Goal: Task Accomplishment & Management: Use online tool/utility

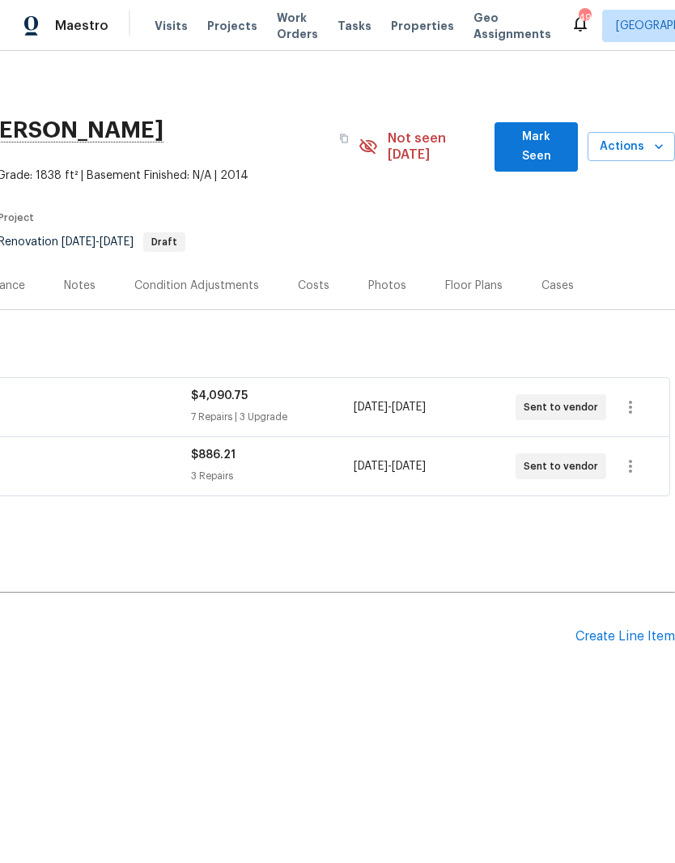
scroll to position [0, 240]
click at [637, 398] on icon "button" at bounding box center [630, 407] width 19 height 19
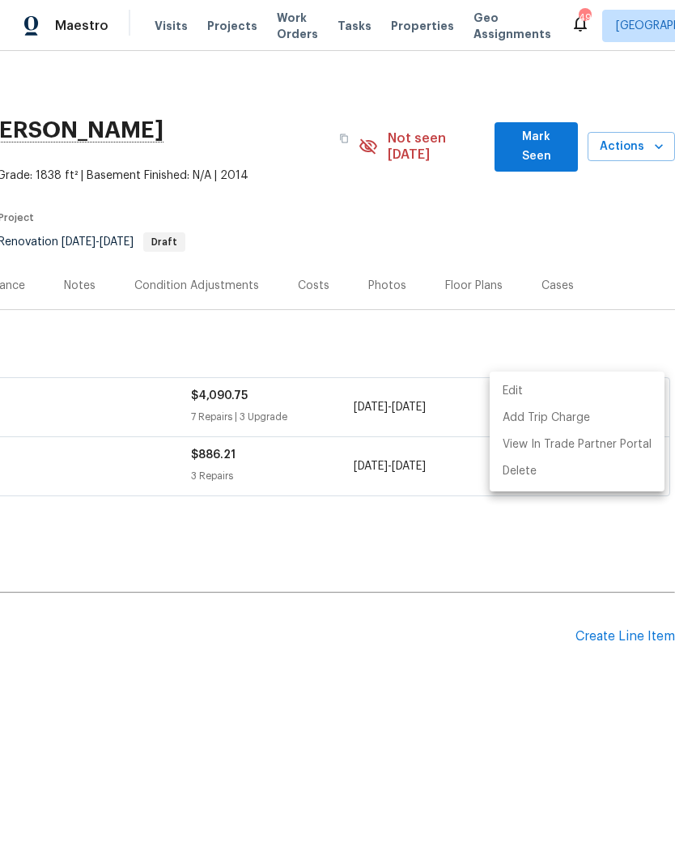
click at [125, 545] on div at bounding box center [337, 431] width 675 height 863
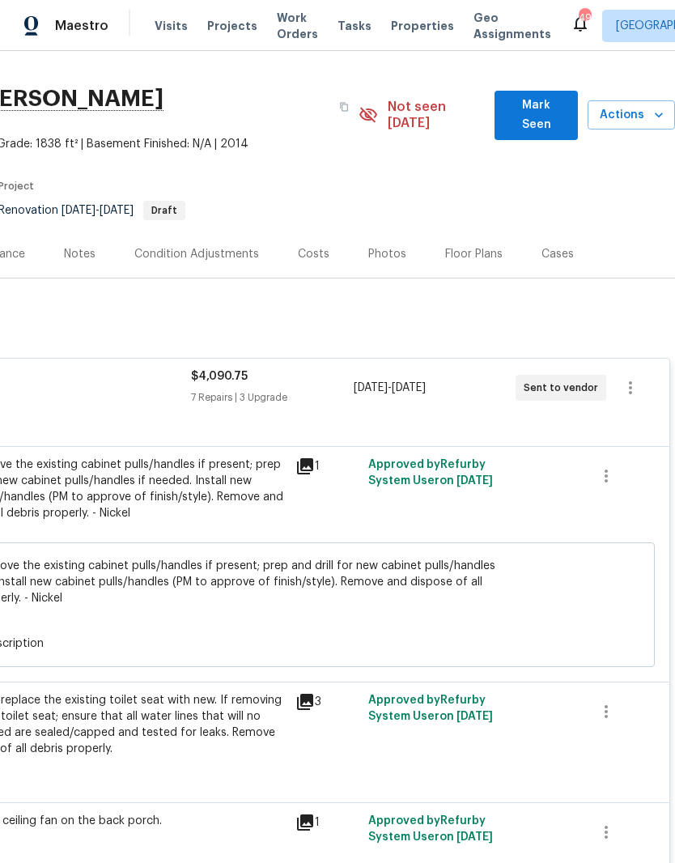
scroll to position [32, 240]
click at [609, 466] on icon "button" at bounding box center [606, 475] width 19 height 19
click at [636, 467] on li "Cancel" at bounding box center [618, 460] width 62 height 27
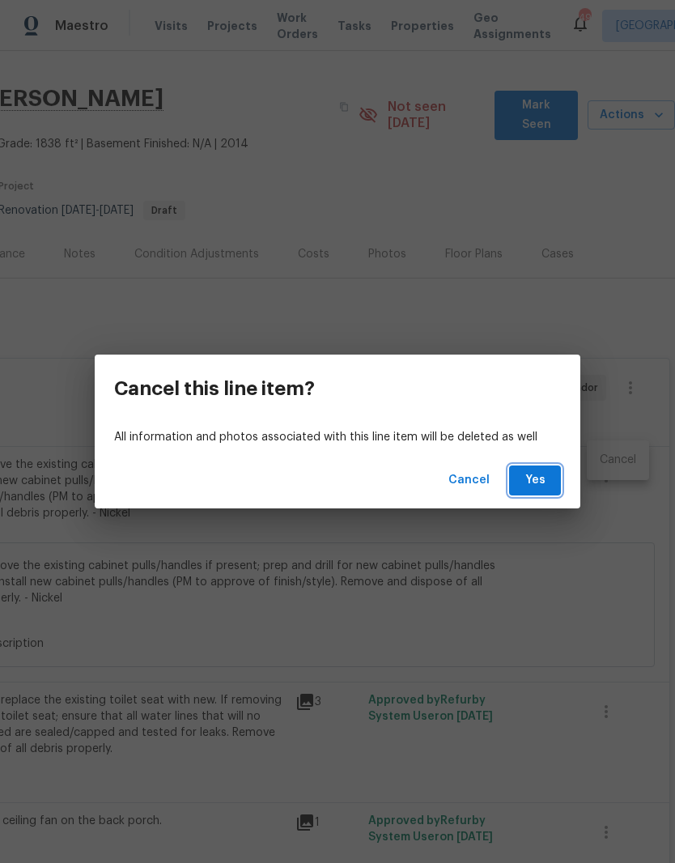
click at [541, 483] on span "Yes" at bounding box center [535, 481] width 26 height 20
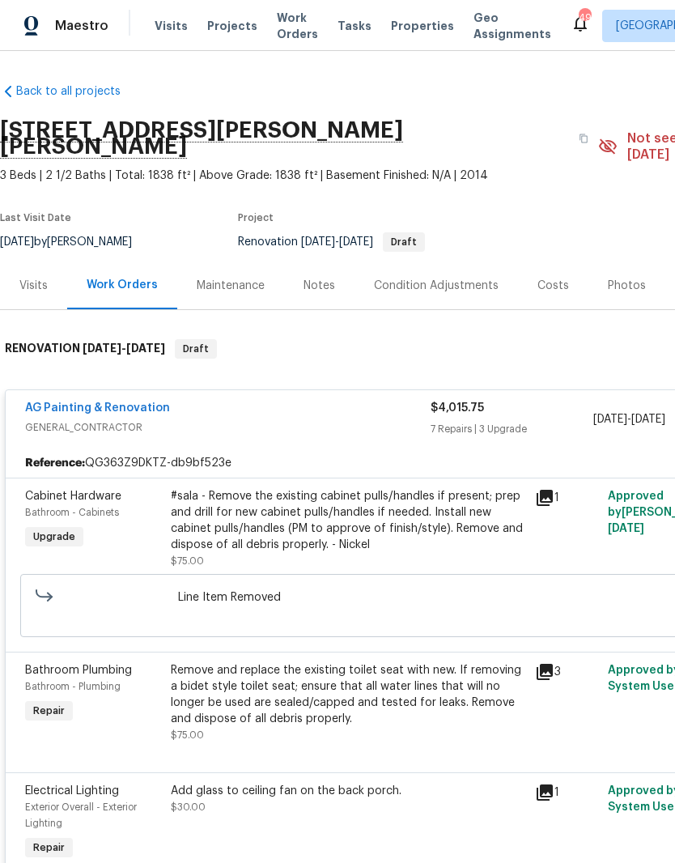
scroll to position [0, 0]
click at [66, 402] on link "AG Painting & Renovation" at bounding box center [97, 407] width 145 height 11
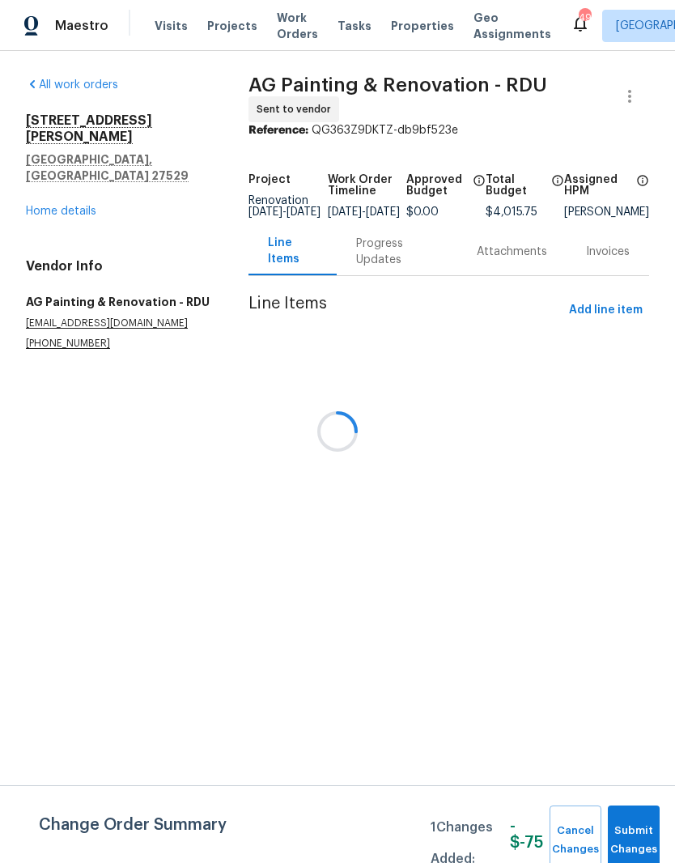
click at [627, 103] on div at bounding box center [337, 431] width 675 height 863
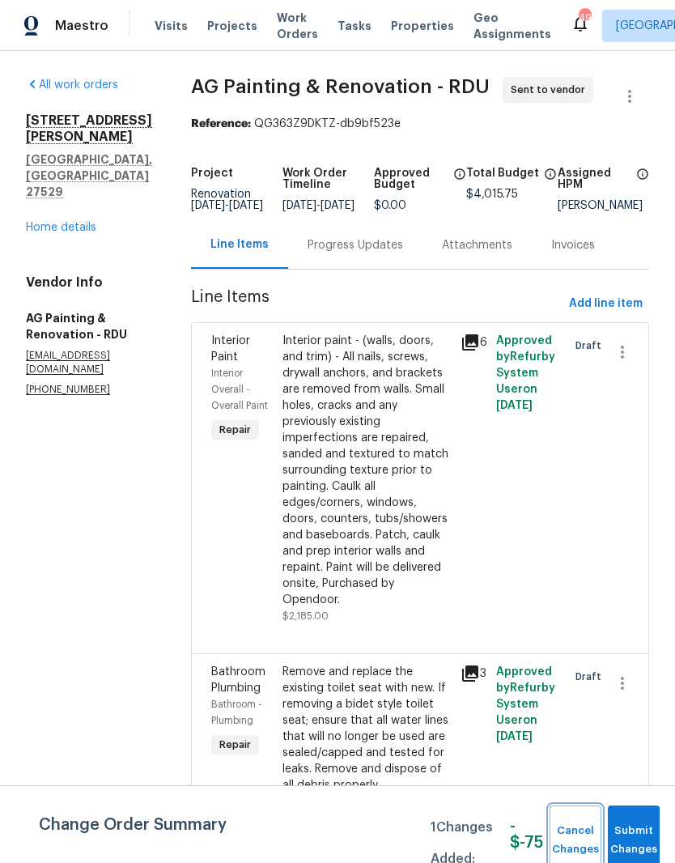
click at [574, 838] on span "Cancel Changes" at bounding box center [576, 840] width 36 height 37
click at [626, 93] on icon "button" at bounding box center [629, 96] width 19 height 19
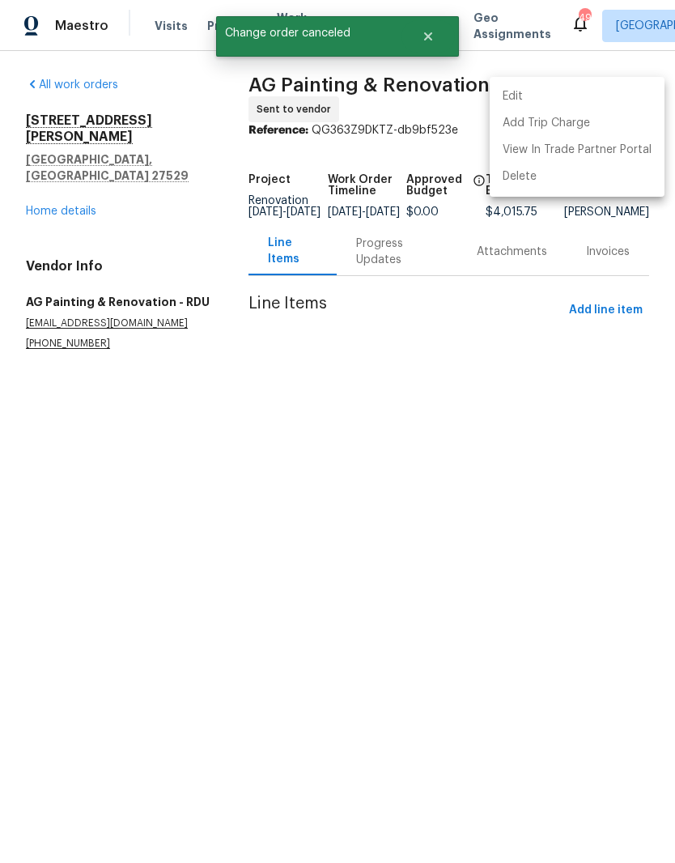
click at [593, 100] on li "Edit" at bounding box center [577, 96] width 175 height 27
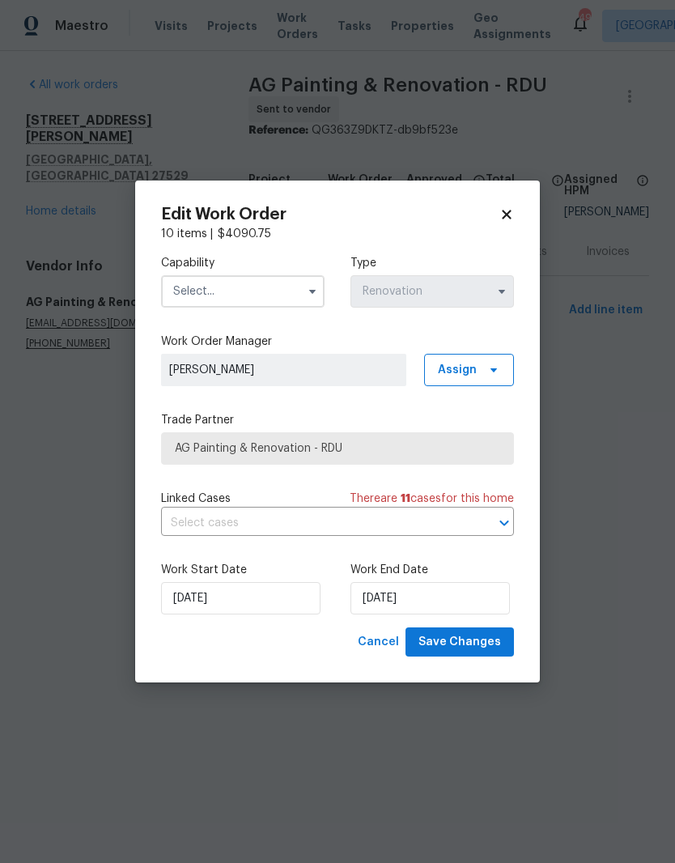
click at [399, 449] on span "AG Painting & Renovation - RDU" at bounding box center [338, 449] width 326 height 16
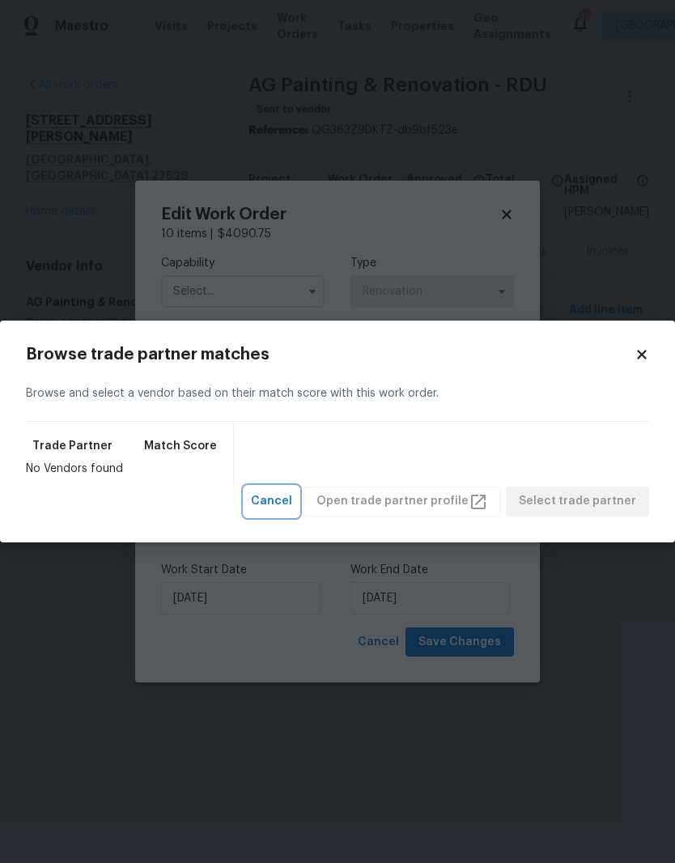
click at [286, 505] on span "Cancel" at bounding box center [271, 502] width 41 height 20
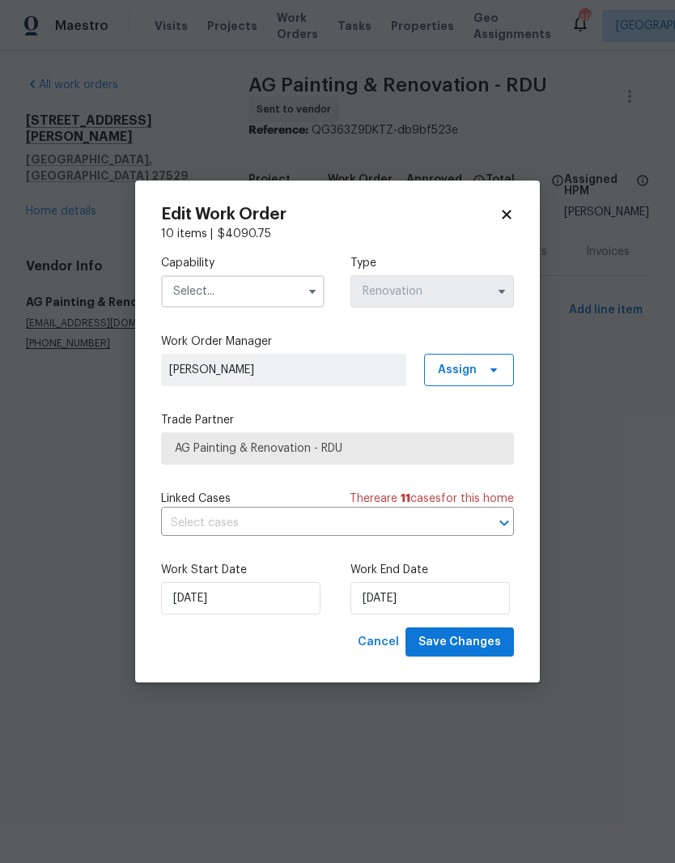
click at [207, 298] on input "text" at bounding box center [243, 291] width 164 height 32
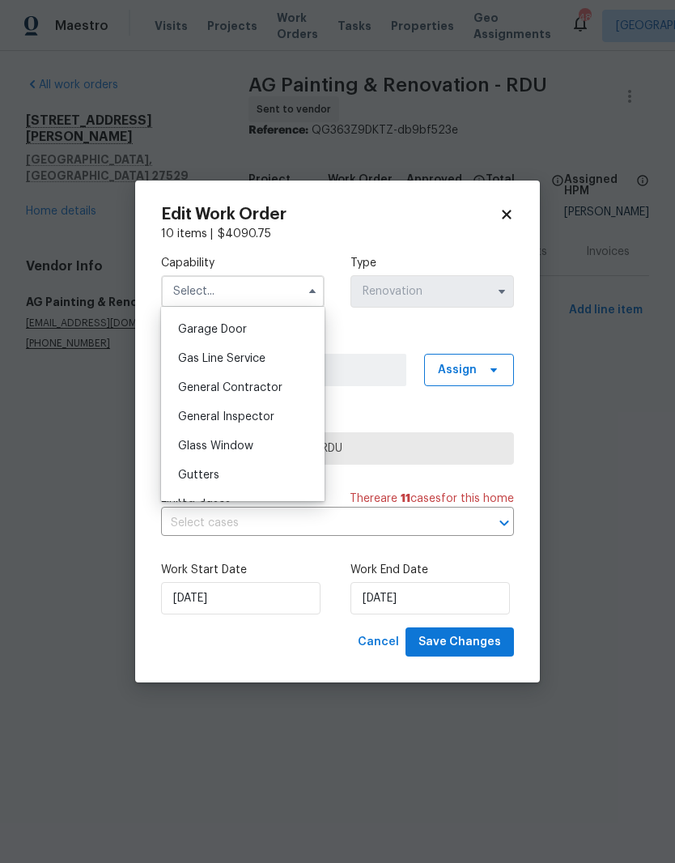
scroll to position [708, 0]
click at [296, 384] on div "General Contractor" at bounding box center [242, 391] width 155 height 29
type input "General Contractor"
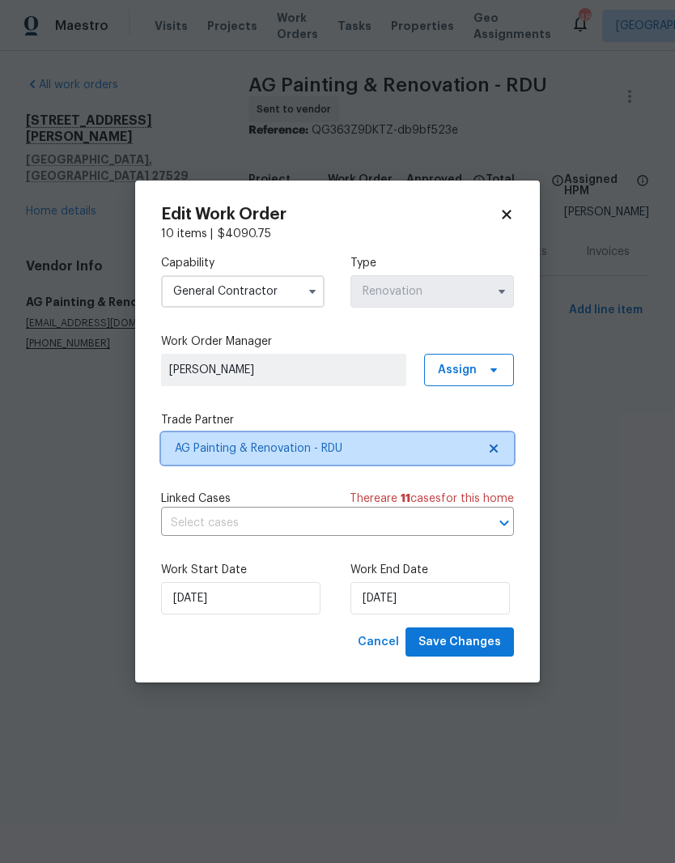
click at [458, 448] on span "AG Painting & Renovation - RDU" at bounding box center [326, 449] width 302 height 16
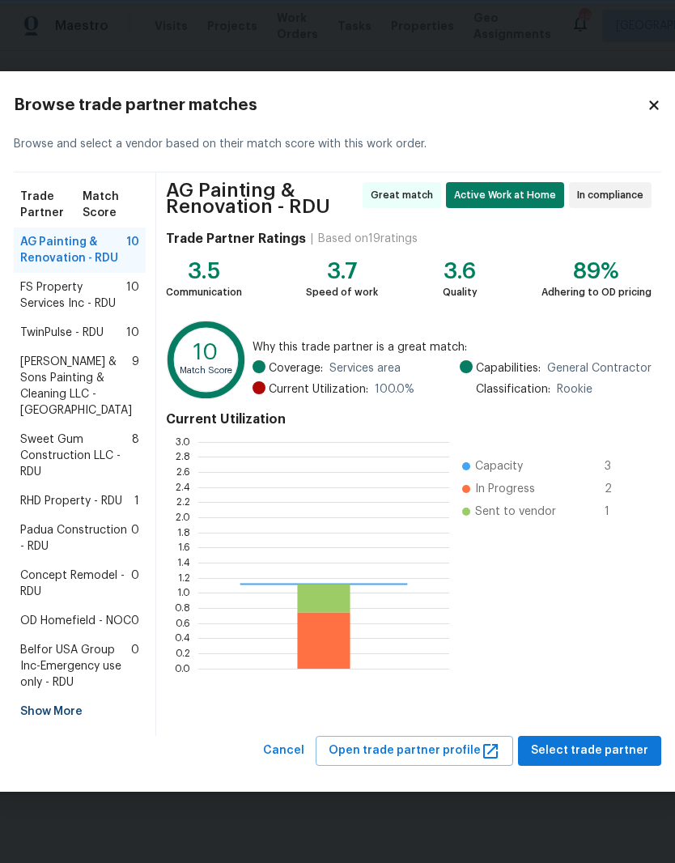
scroll to position [227, 251]
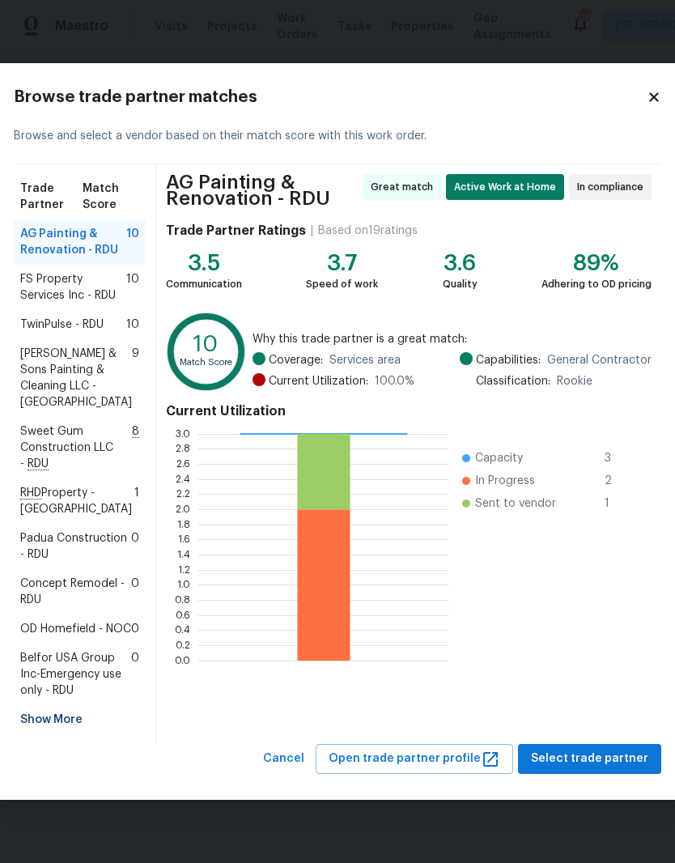
click at [66, 563] on span "Padua Construction - RDU" at bounding box center [75, 546] width 111 height 32
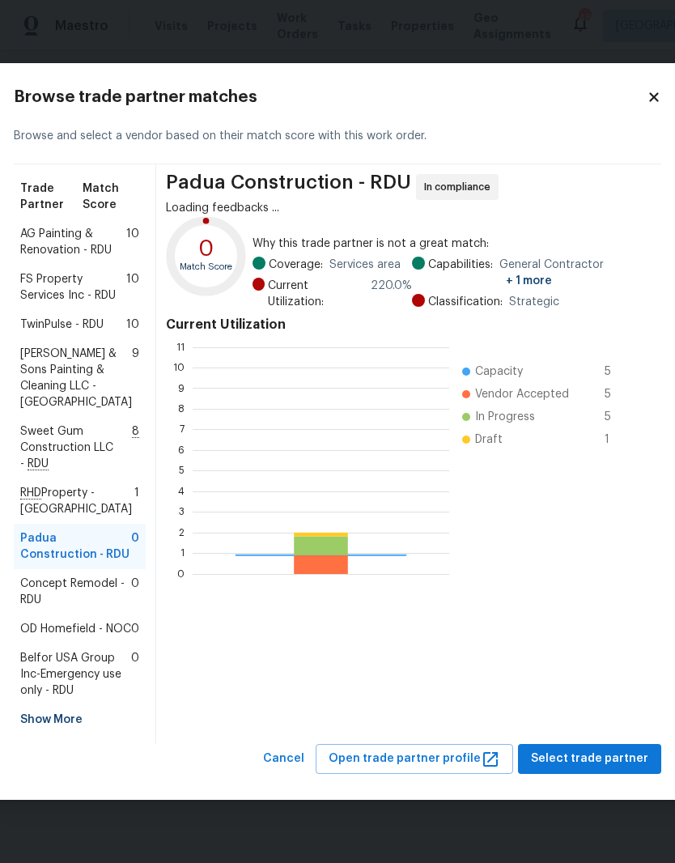
scroll to position [227, 257]
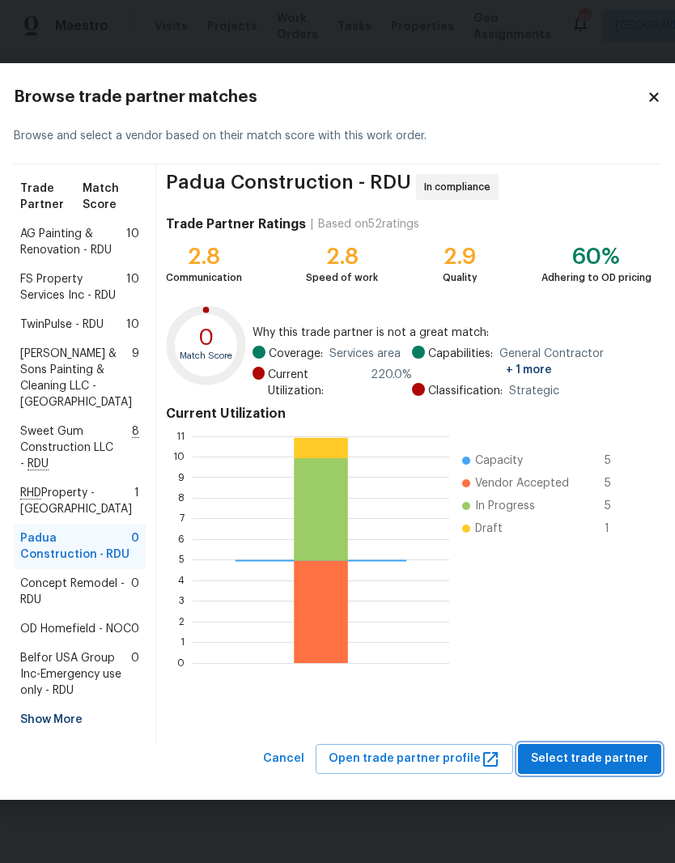
click at [569, 769] on span "Select trade partner" at bounding box center [589, 759] width 117 height 20
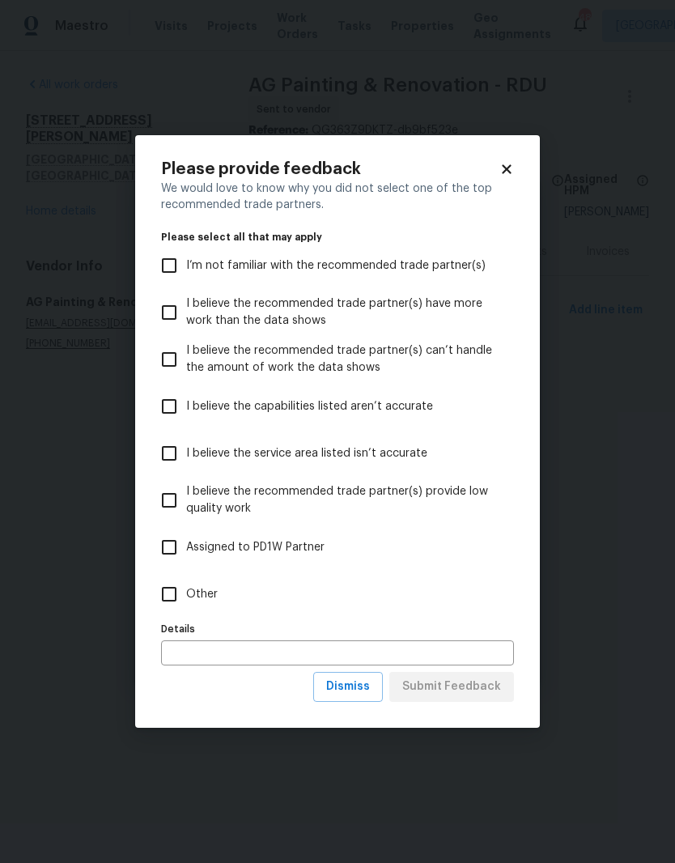
click at [220, 598] on label "Other" at bounding box center [326, 594] width 349 height 47
click at [186, 598] on input "Other" at bounding box center [169, 594] width 34 height 34
checkbox input "true"
click at [502, 694] on button "Submit Feedback" at bounding box center [452, 687] width 125 height 30
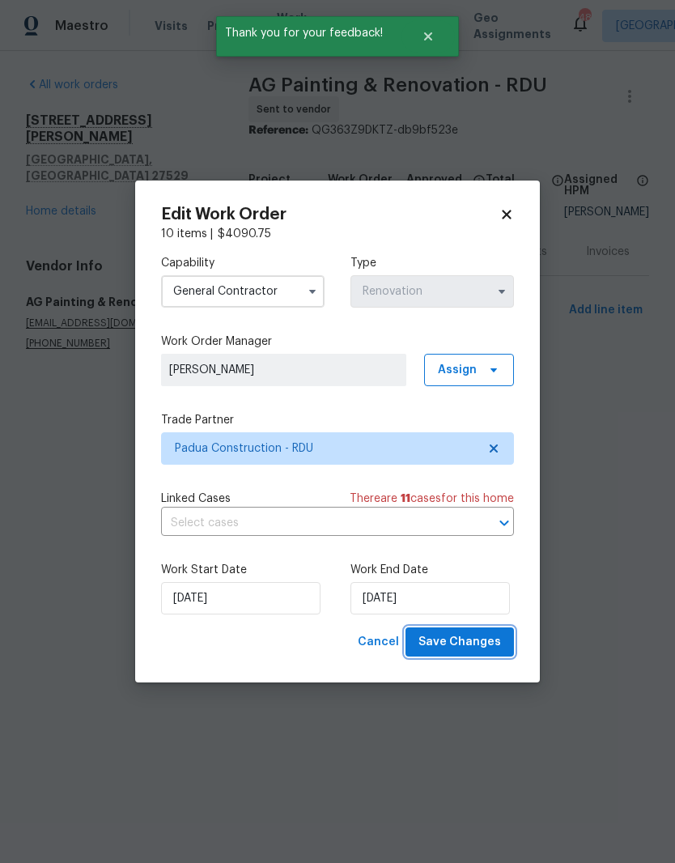
click at [504, 636] on button "Save Changes" at bounding box center [460, 643] width 109 height 30
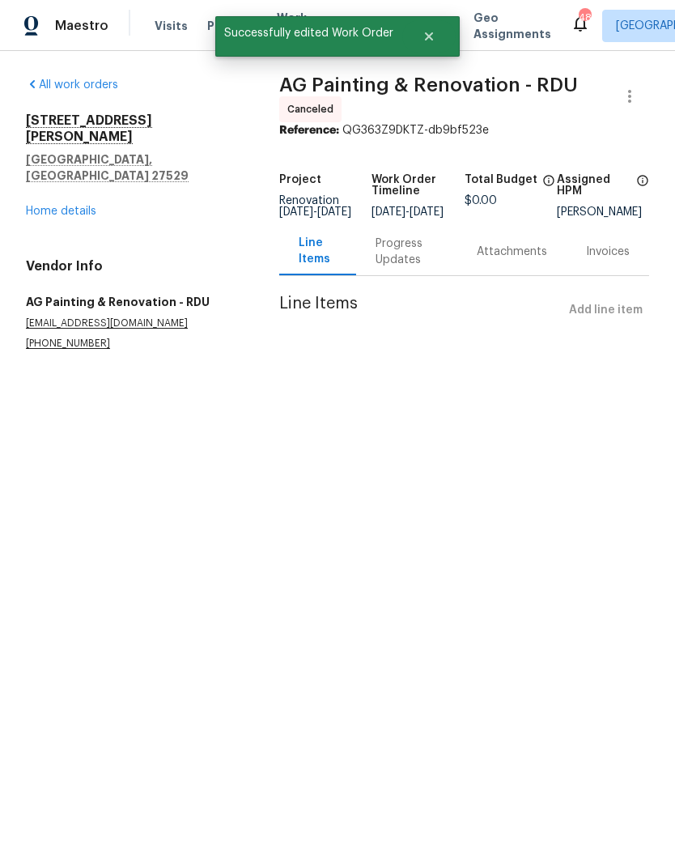
click at [54, 193] on div "All work orders [STREET_ADDRESS][PERSON_NAME][PERSON_NAME] Home details Vendor …" at bounding box center [133, 214] width 215 height 274
click at [40, 206] on link "Home details" at bounding box center [61, 211] width 70 height 11
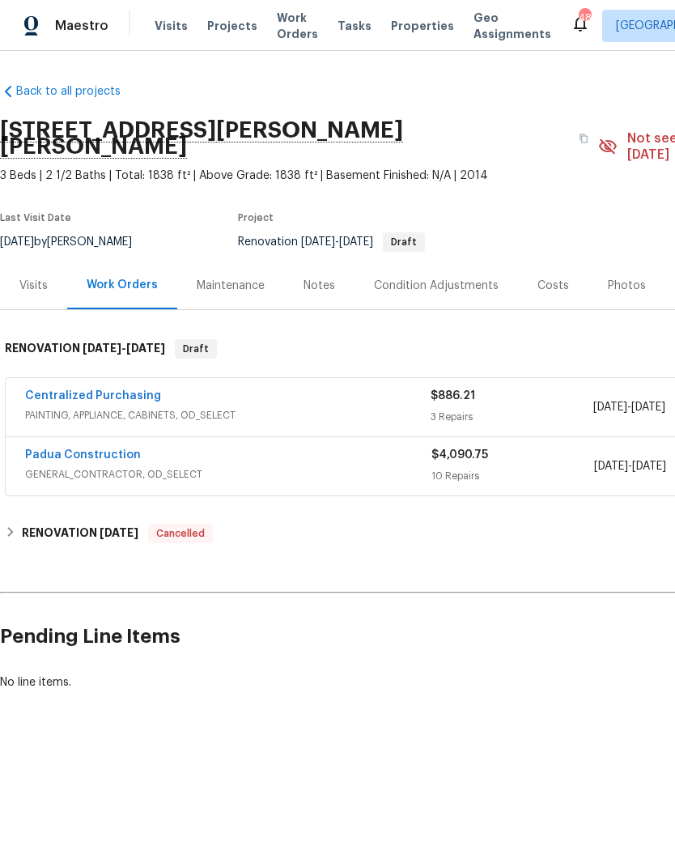
click at [59, 449] on link "Padua Construction" at bounding box center [83, 454] width 116 height 11
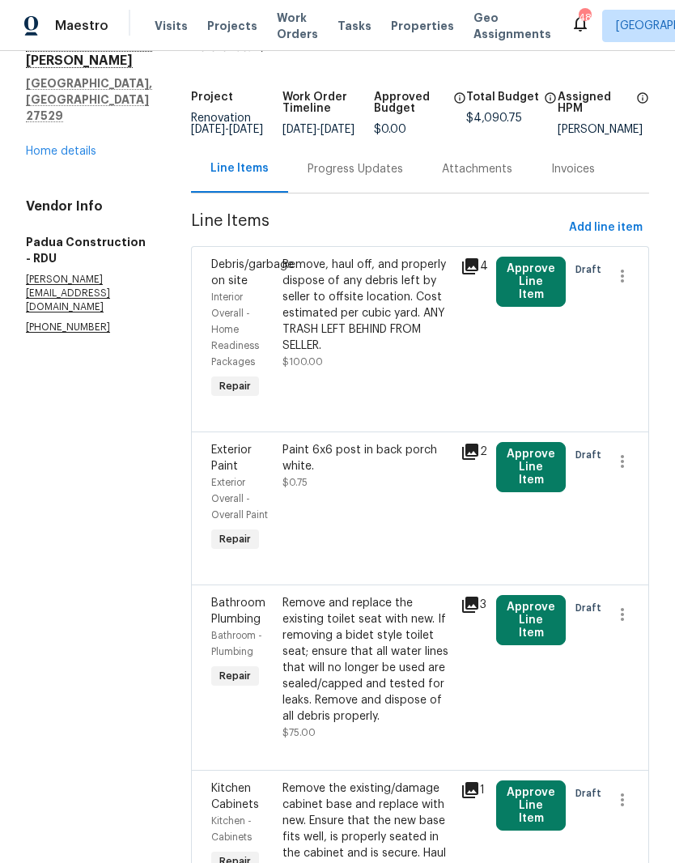
scroll to position [83, 0]
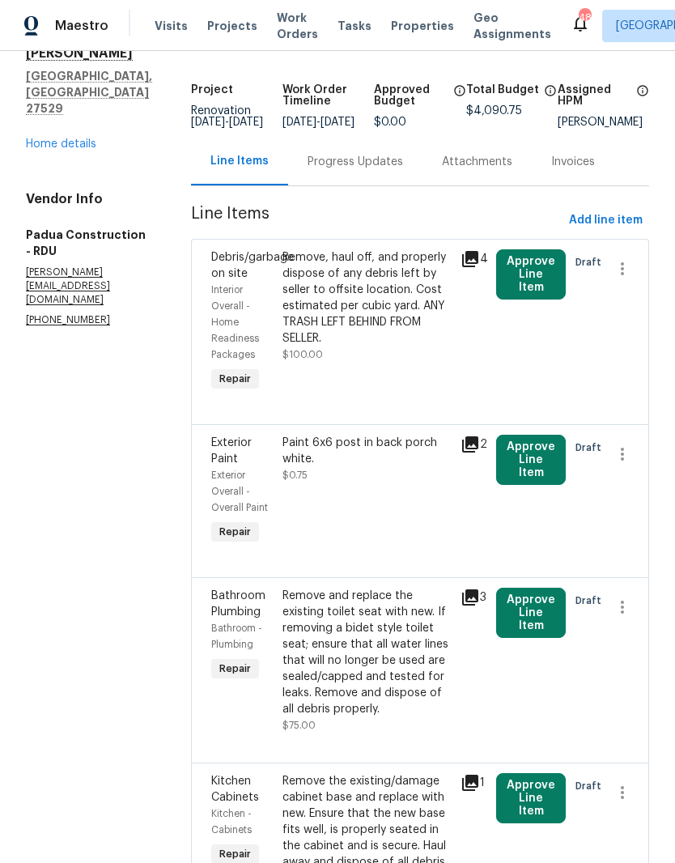
click at [526, 295] on button "Approve Line Item" at bounding box center [531, 274] width 70 height 50
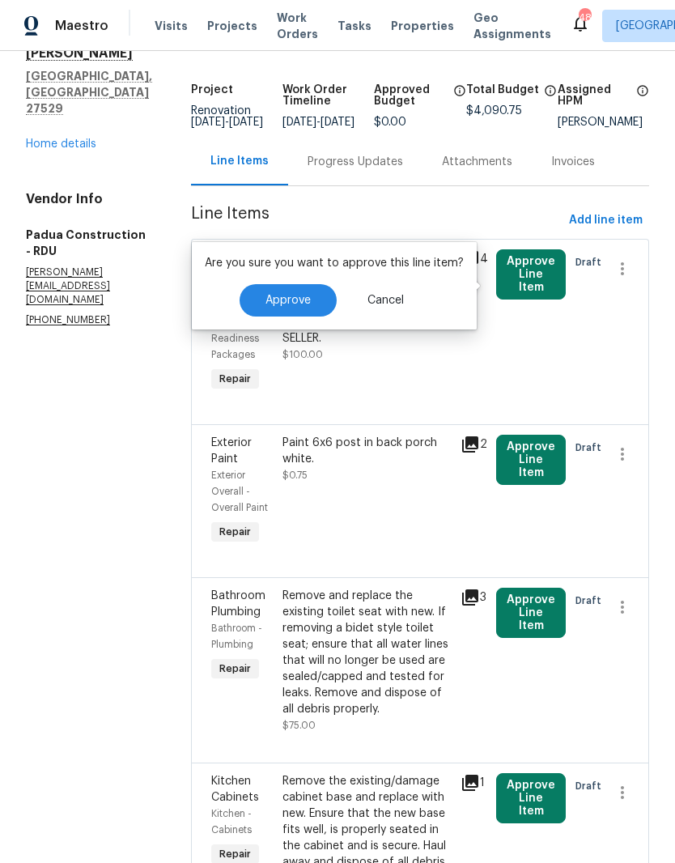
click at [267, 301] on span "Approve" at bounding box center [288, 301] width 45 height 12
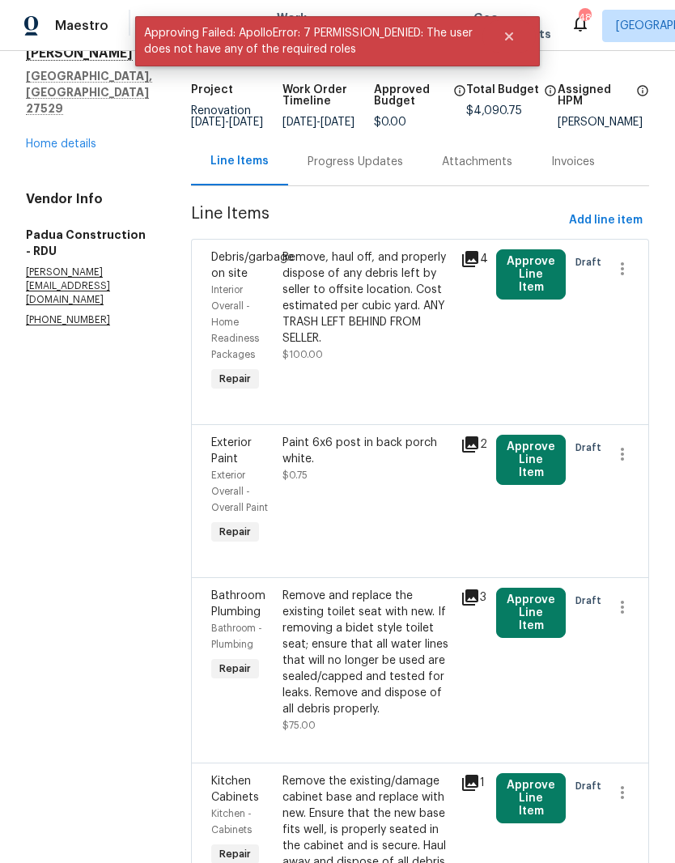
click at [627, 386] on div at bounding box center [616, 322] width 36 height 155
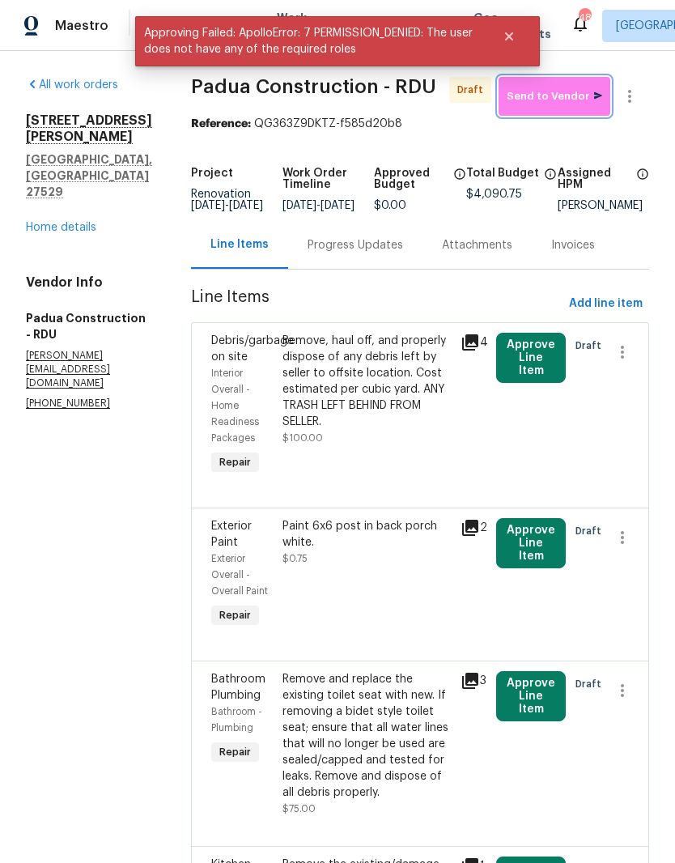
click at [586, 96] on span "Send to Vendor" at bounding box center [555, 96] width 96 height 19
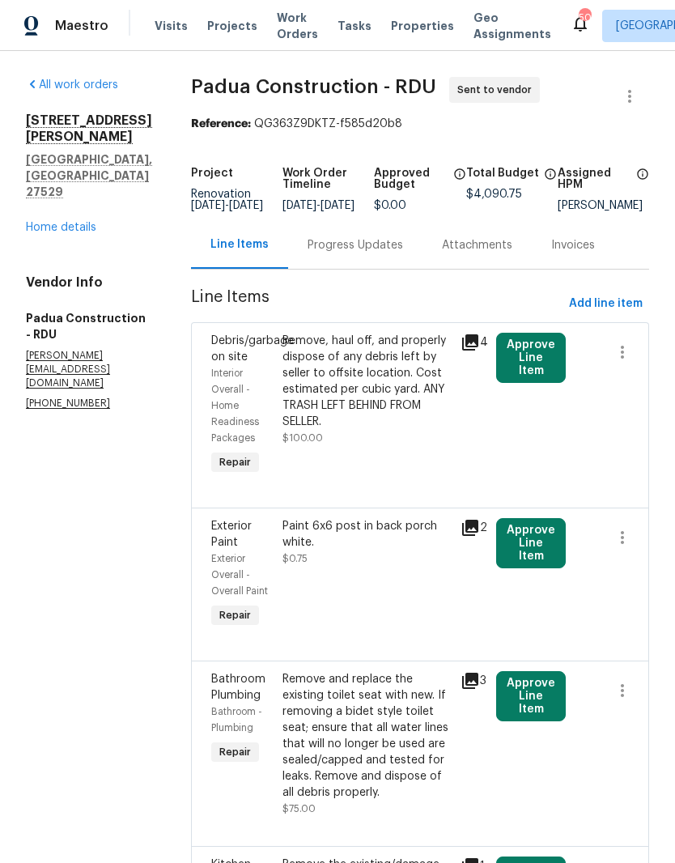
click at [534, 368] on button "Approve Line Item" at bounding box center [531, 358] width 70 height 50
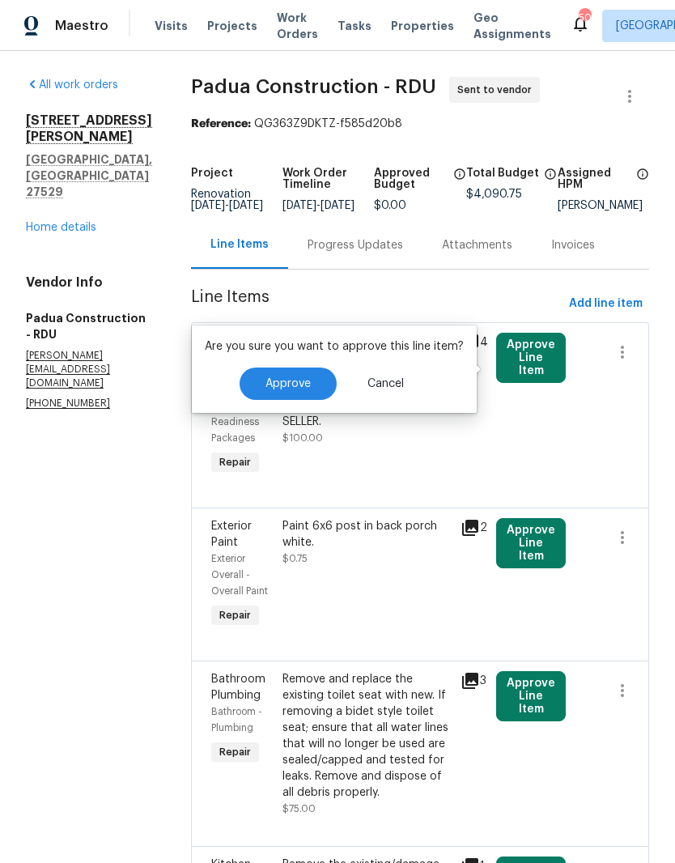
click at [276, 388] on span "Approve" at bounding box center [288, 384] width 45 height 12
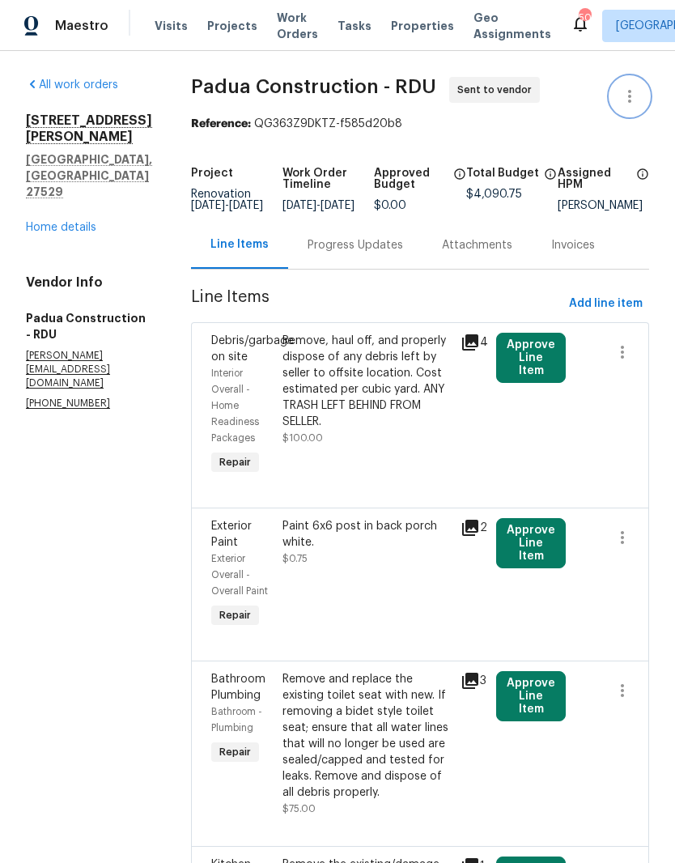
click at [631, 103] on icon "button" at bounding box center [629, 96] width 19 height 19
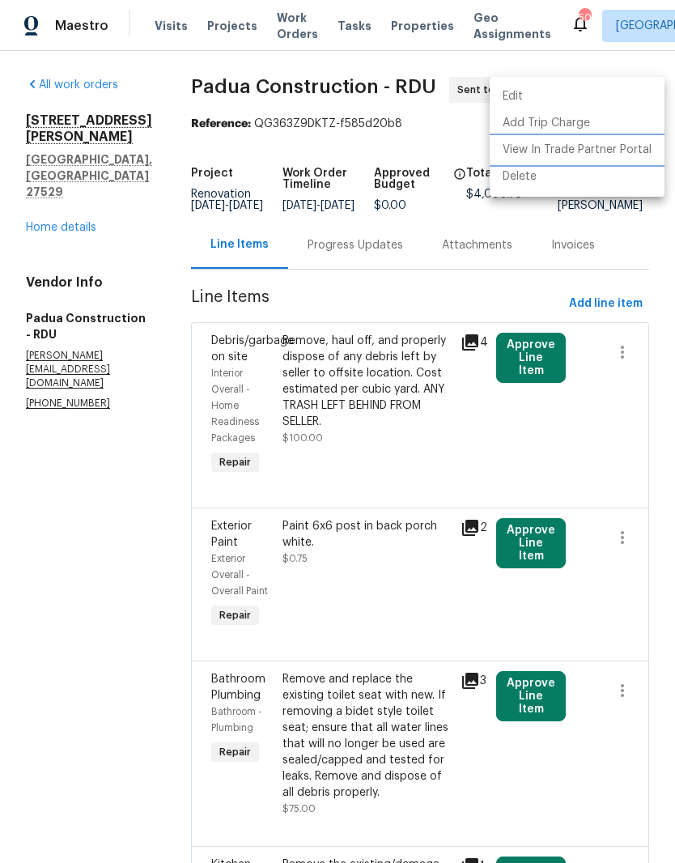
click at [628, 154] on li "View In Trade Partner Portal" at bounding box center [577, 150] width 175 height 27
